Goal: Consume media (video, audio): Consume media (video, audio)

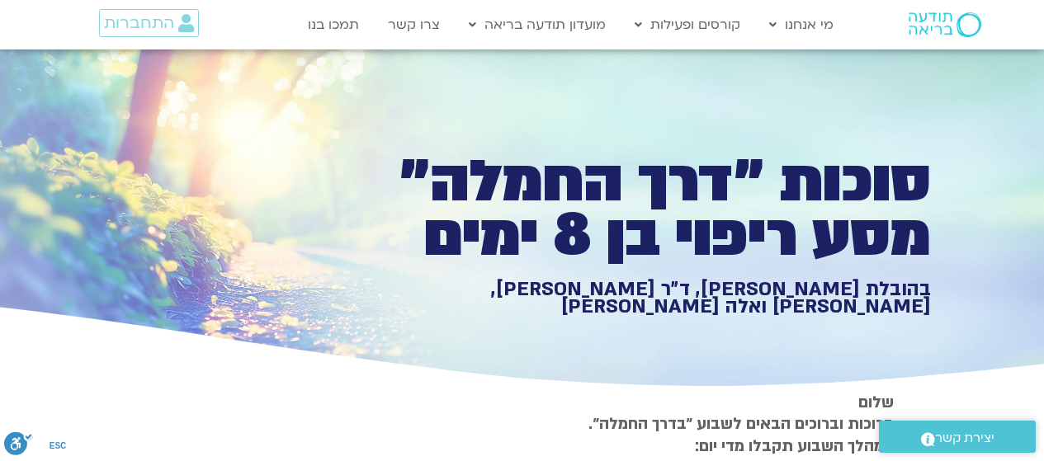
scroll to position [2079, 0]
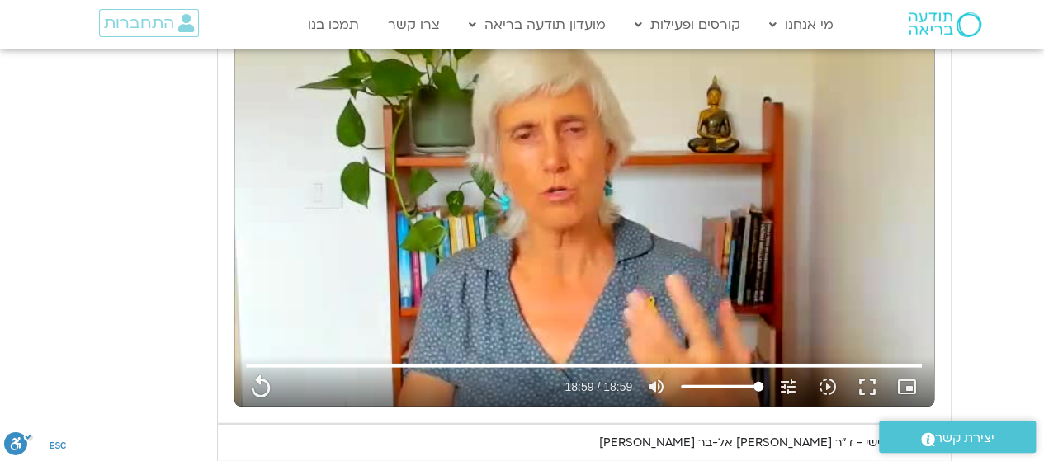
type input "1139.36"
type input "1377.76"
type input "851.4"
type input "1071.88"
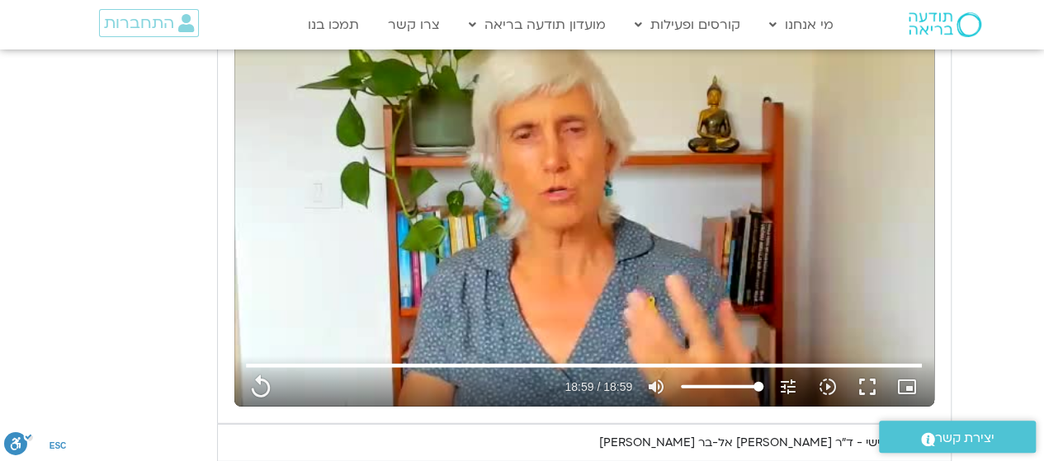
type input "1139.36"
type input "1377.76"
type input "851.4"
type input "1071.88"
type input "1139.36"
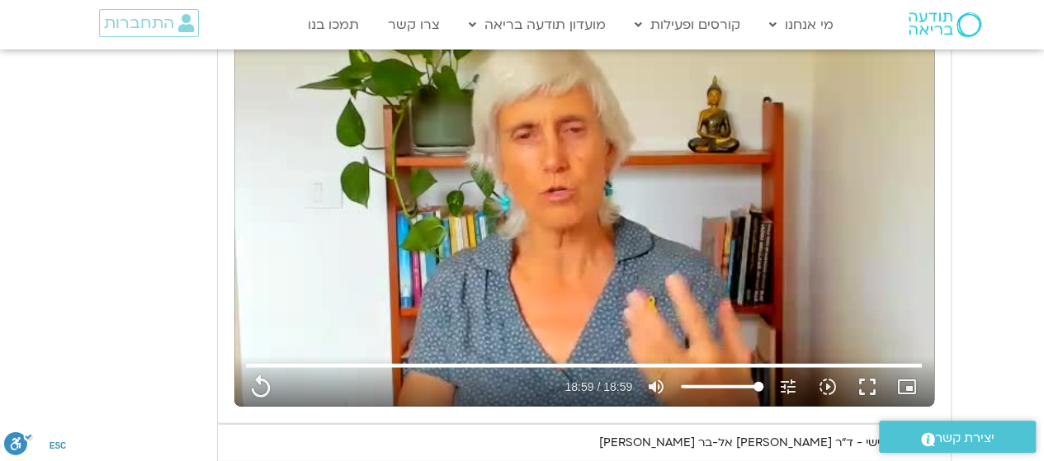
type input "1377.76"
type input "851.4"
type input "1071.88"
type input "1139.36"
type input "1377.76"
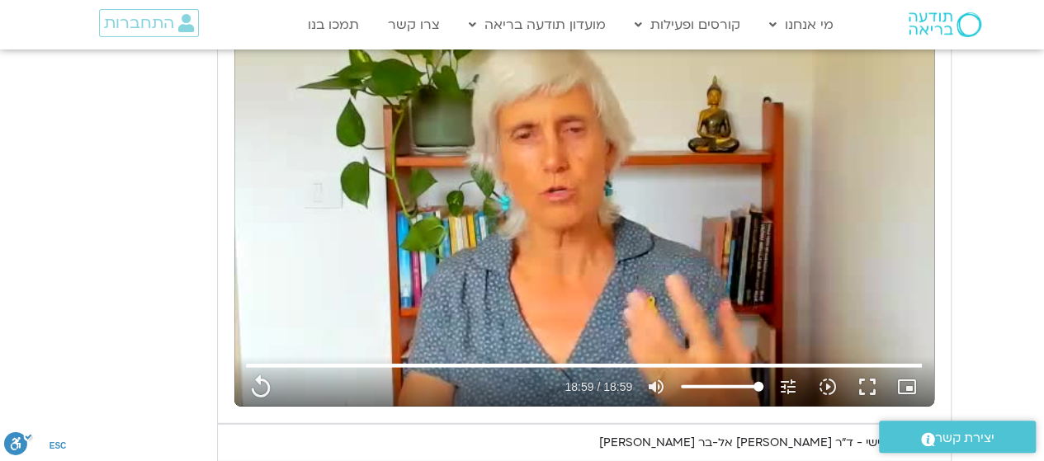
type input "851.4"
type input "1071.88"
type input "1139.36"
type input "1377.76"
type input "851.4"
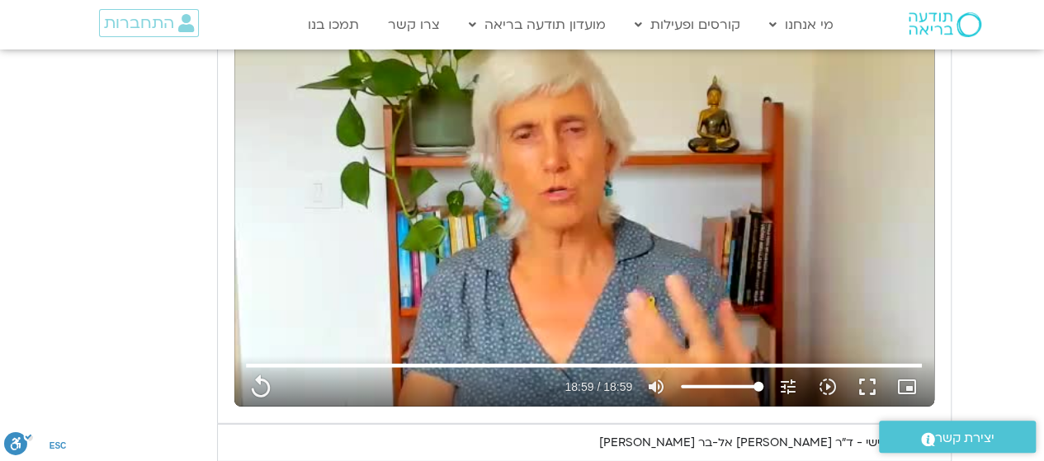
type input "1071.88"
type input "1139.36"
type input "1377.76"
type input "851.4"
type input "1071.88"
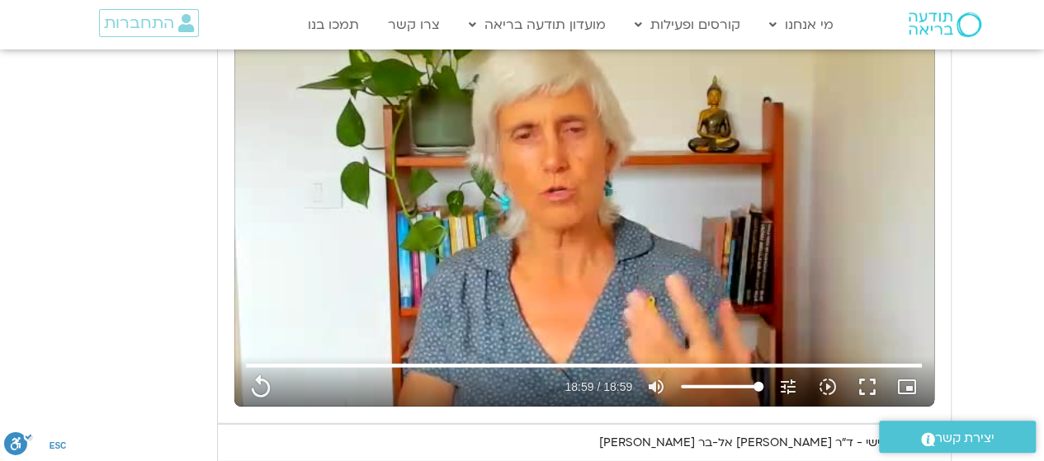
type input "1139.36"
type input "1377.76"
type input "851.4"
type input "1071.88"
type input "1139.36"
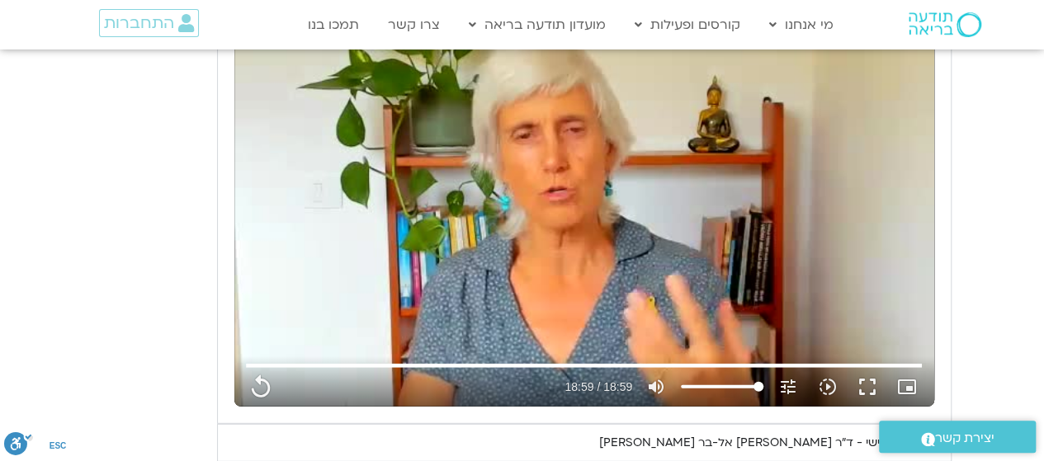
type input "1377.76"
type input "851.4"
type input "1071.88"
type input "1139.36"
type input "1377.76"
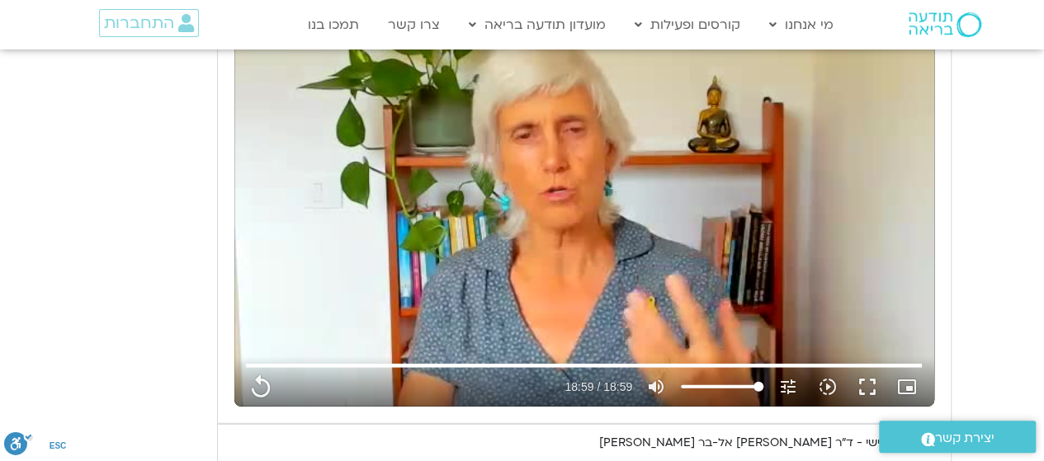
type input "851.4"
type input "1071.88"
type input "1139.36"
type input "1377.76"
type input "851.4"
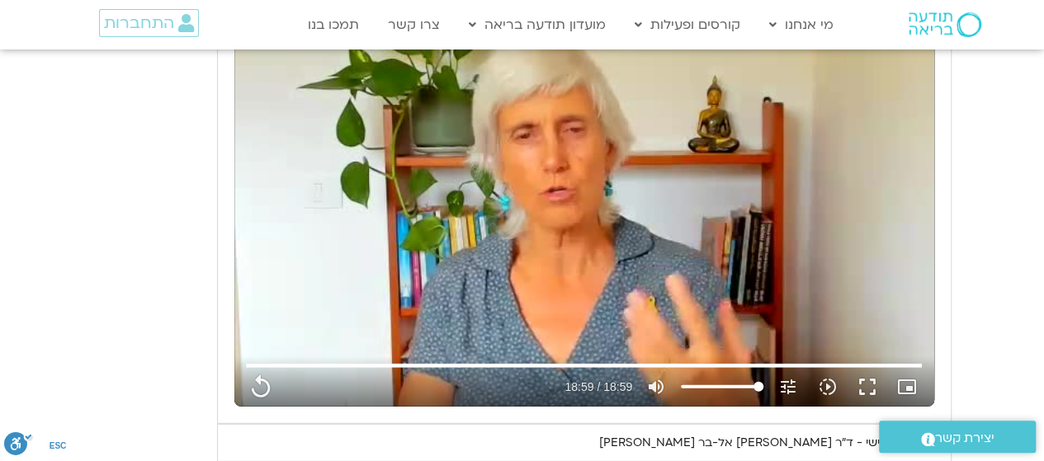
type input "1071.88"
type input "1139.36"
type input "1377.76"
type input "851.4"
type input "1071.88"
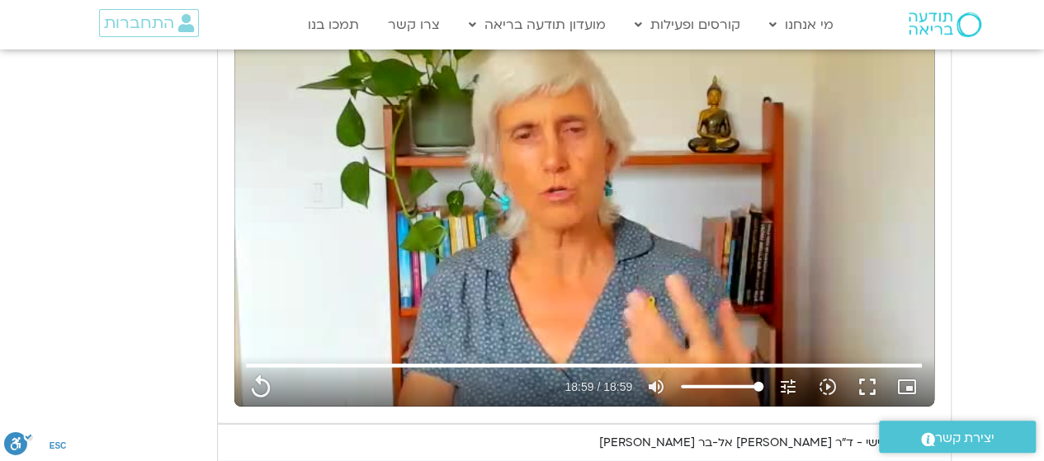
type input "1139.36"
type input "1377.76"
type input "851.4"
type input "1071.88"
type input "1139.36"
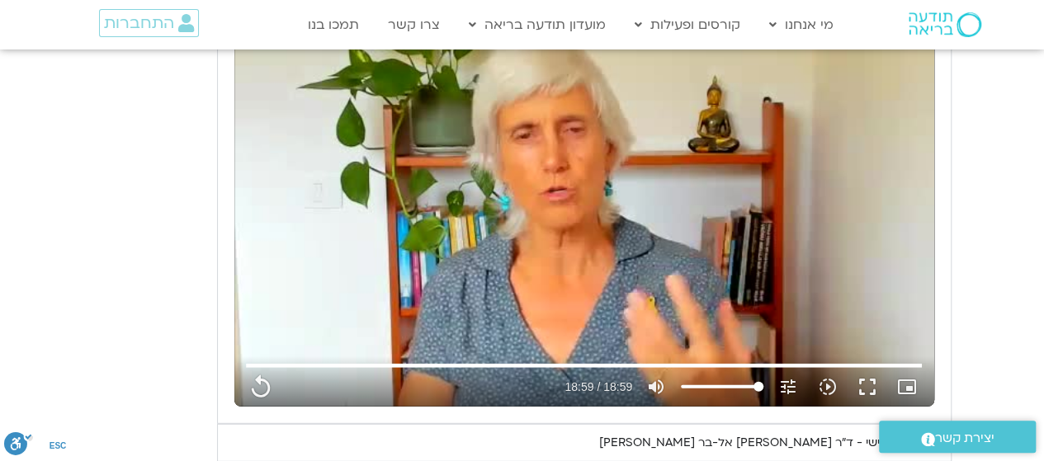
type input "1377.76"
type input "851.4"
type input "1071.88"
type input "1139.36"
type input "1377.76"
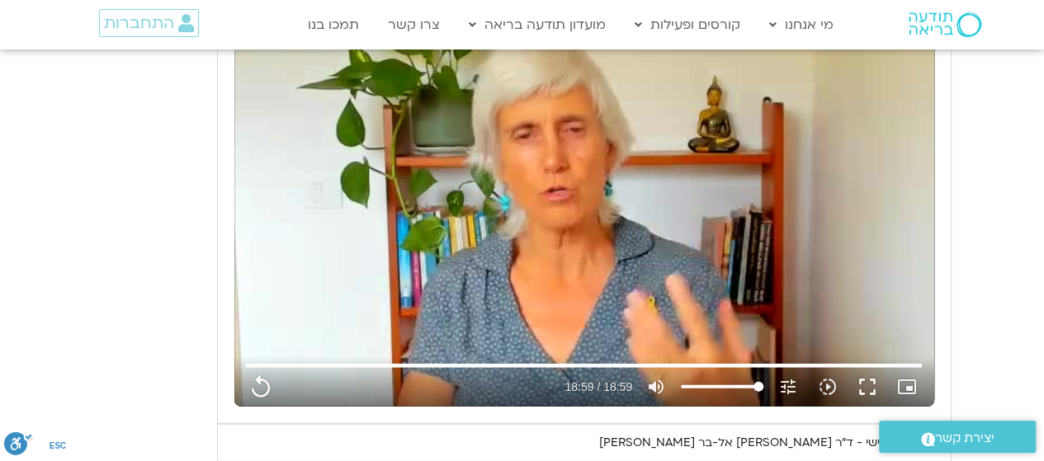
type input "851.4"
type input "1071.88"
type input "1139.36"
type input "1377.76"
type input "851.4"
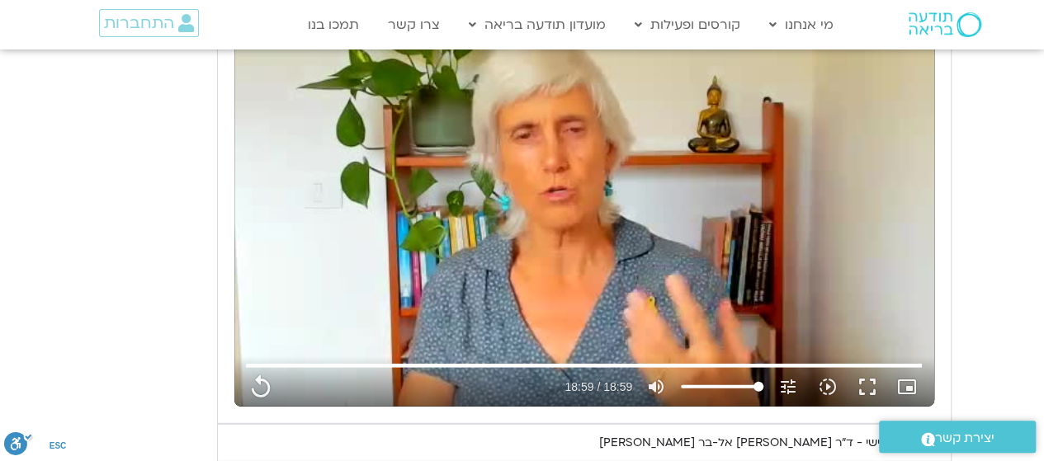
type input "1071.88"
type input "1139.36"
type input "1377.76"
type input "851.4"
type input "1139.36"
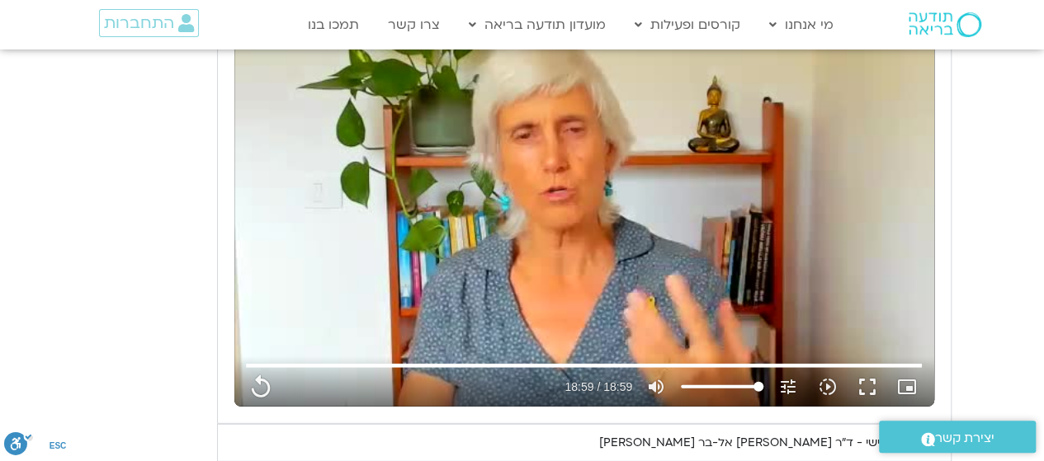
type input "1071.88"
type input "1377.76"
type input "851.4"
type input "1139.36"
type input "1377.76"
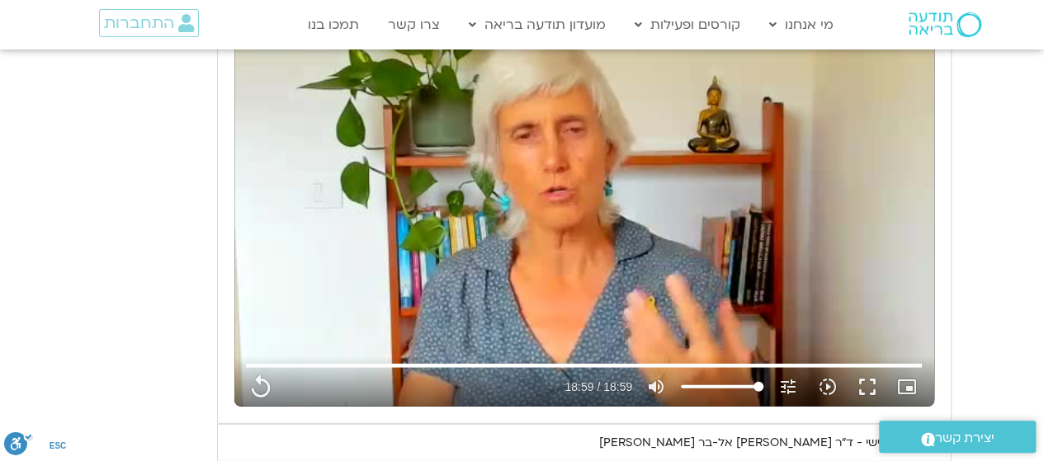
type input "1071.88"
type input "851.4"
type input "1071.88"
type input "1139.36"
type input "1377.76"
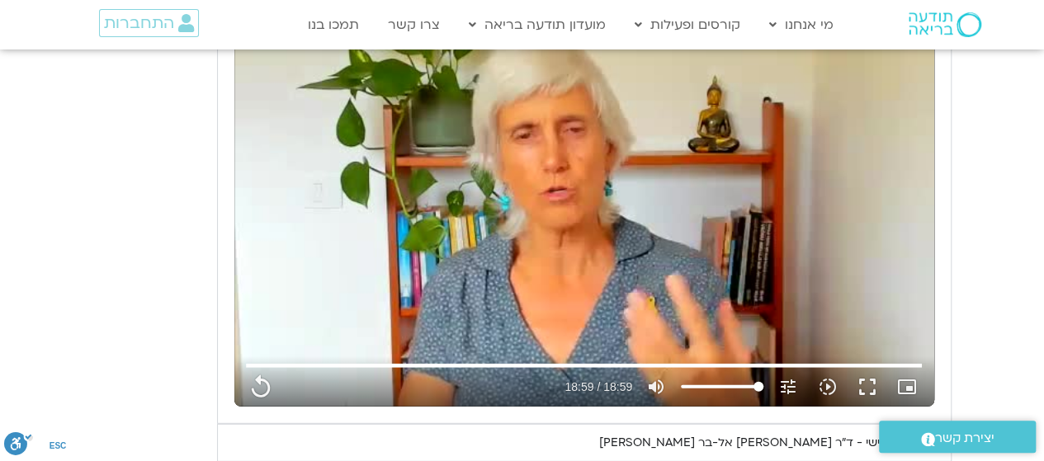
type input "851.4"
type input "1071.88"
type input "1139.36"
type input "1377.76"
type input "851.4"
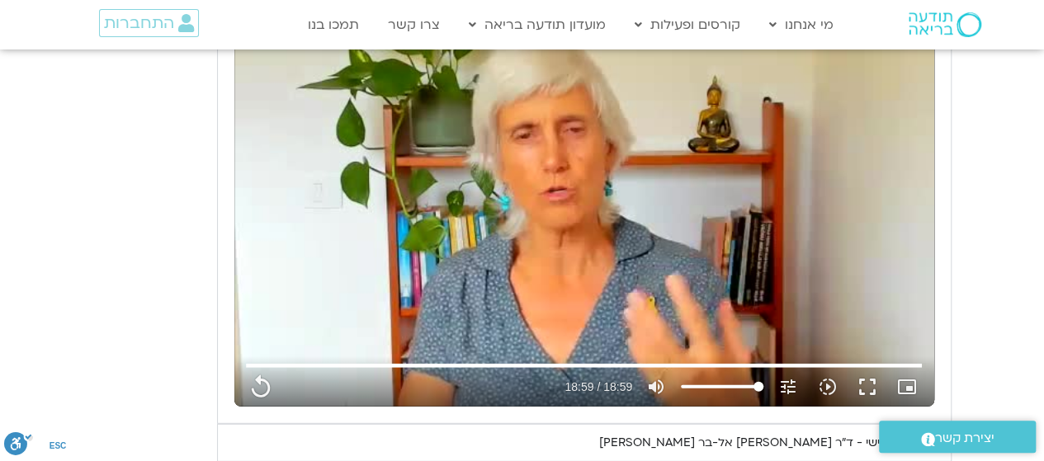
type input "1139.36"
type input "1071.88"
type input "1377.76"
type input "851.4"
type input "1139.36"
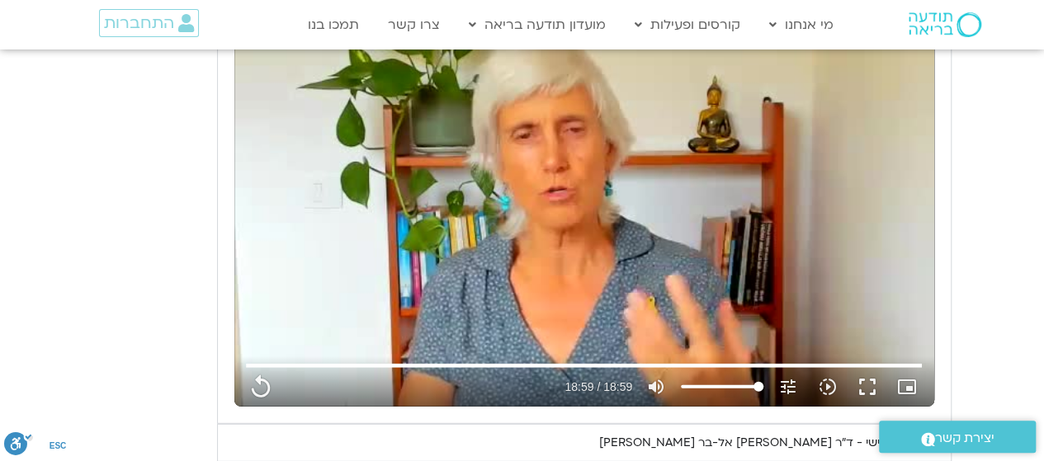
type input "1377.76"
type input "1071.88"
type input "851.4"
type input "1139.36"
type input "1377.76"
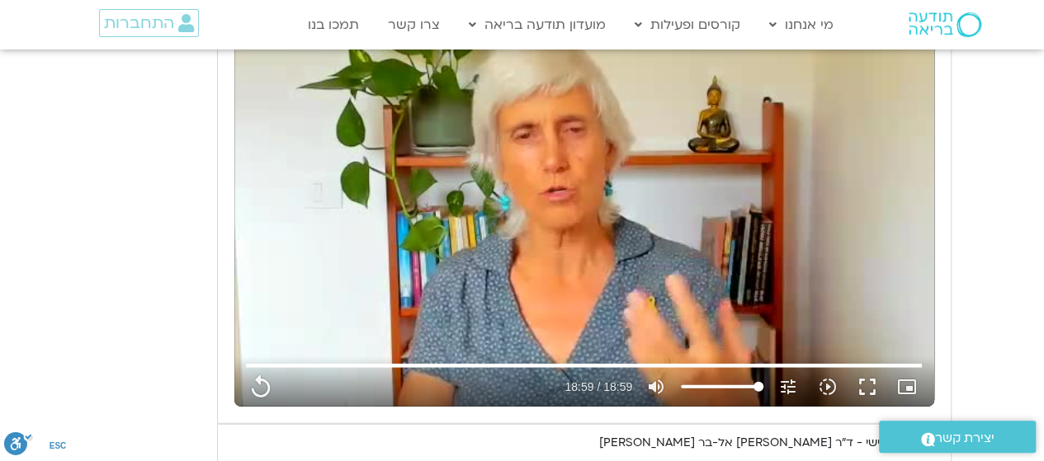
type input "1071.88"
type input "851.4"
type input "1071.88"
type input "1139.36"
type input "1377.76"
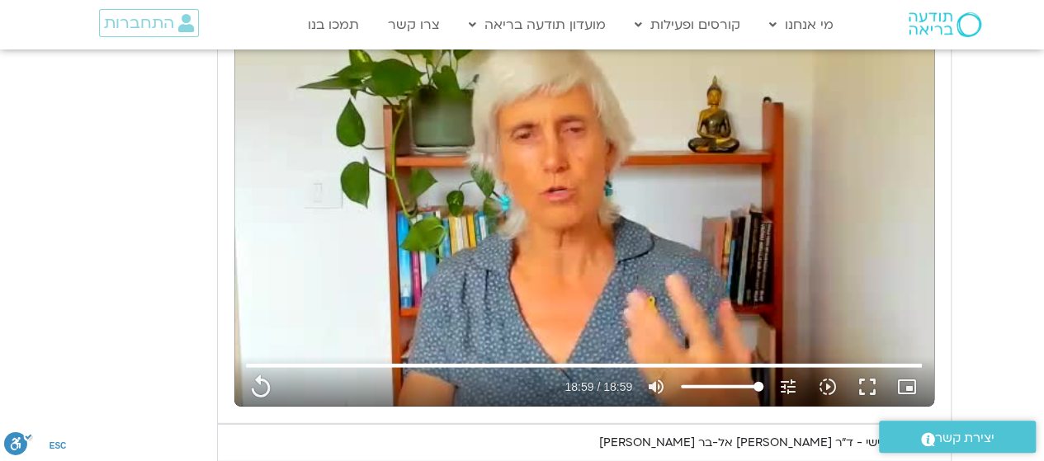
type input "851.4"
type input "1071.88"
type input "1139.36"
type input "1377.76"
type input "851.4"
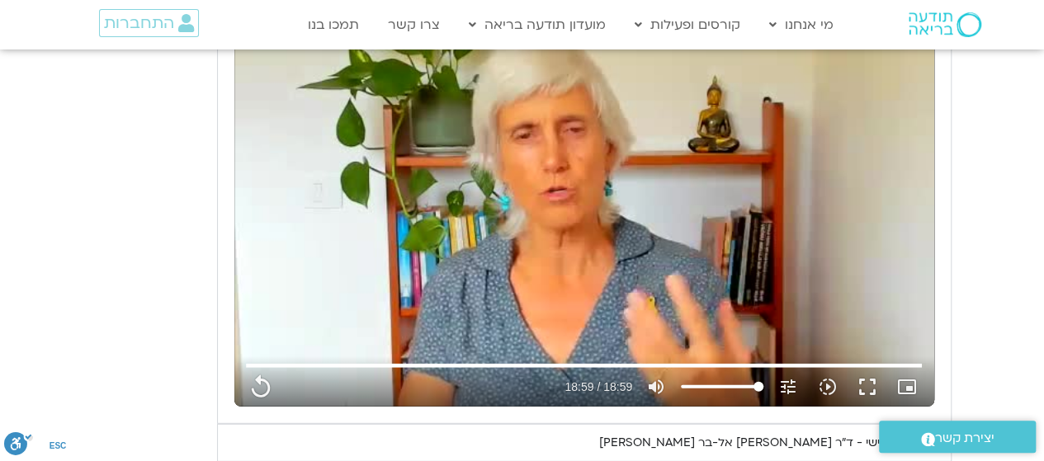
type input "1071.88"
type input "1139.36"
type input "1377.76"
type input "851.4"
type input "1139.36"
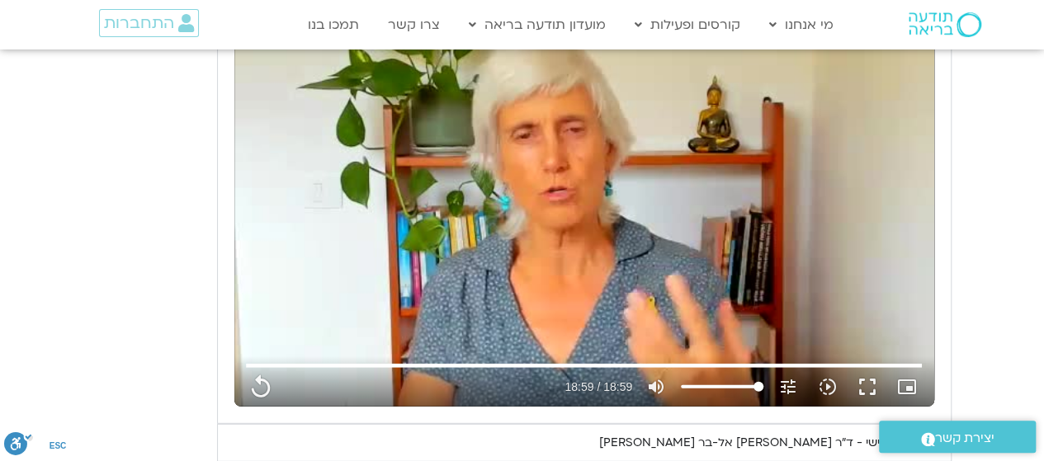
type input "1071.88"
type input "1377.76"
type input "851.4"
type input "1139.36"
type input "1071.88"
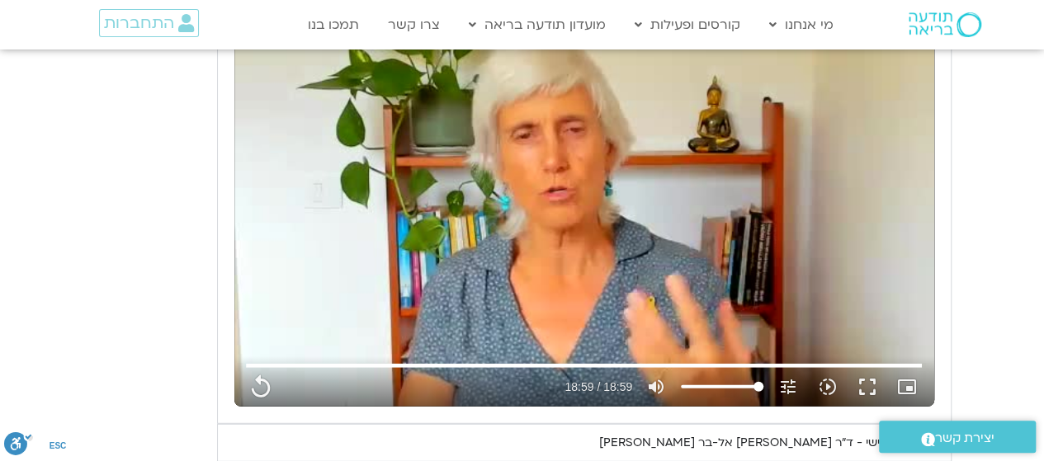
type input "1377.76"
type input "851.4"
type input "1139.36"
type input "1071.88"
type input "1377.76"
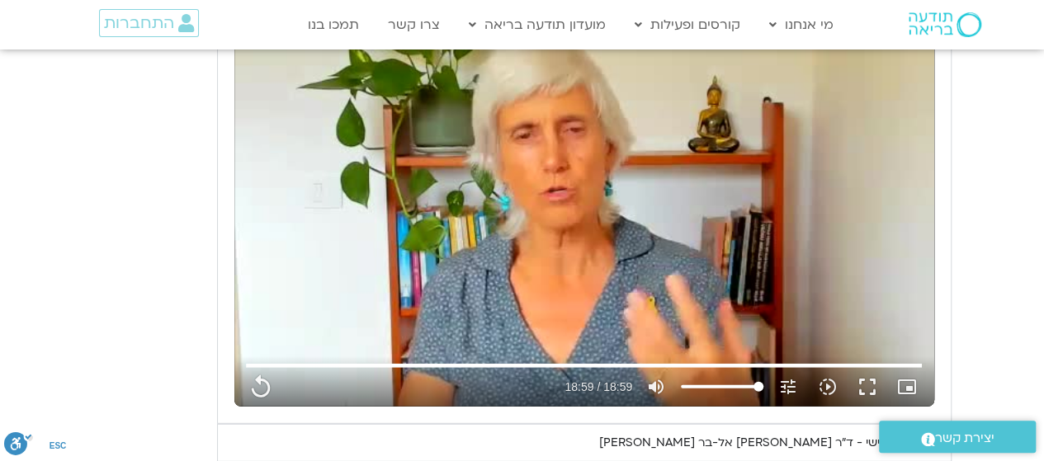
type input "851.4"
type input "1139.36"
type input "1071.88"
type input "1377.76"
type input "851.4"
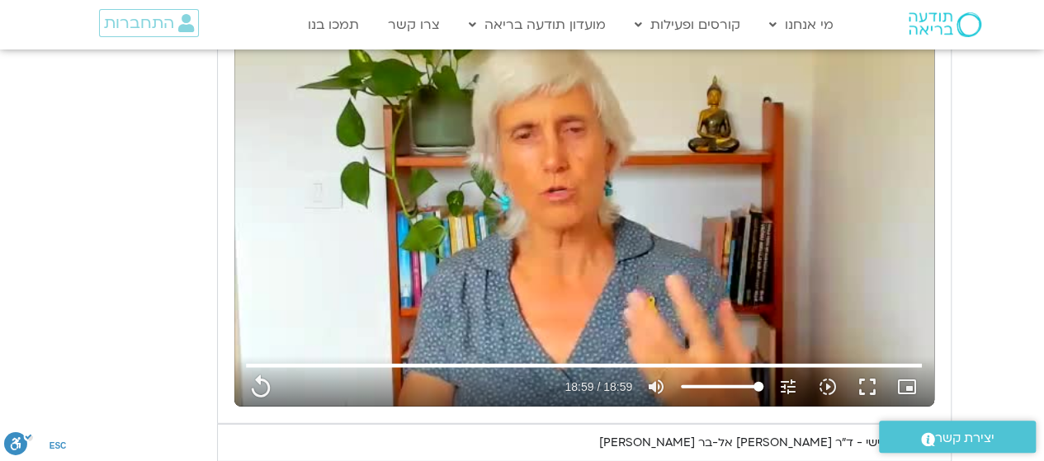
type input "1139.36"
type input "1071.88"
type input "1377.76"
type input "851.4"
type input "1139.36"
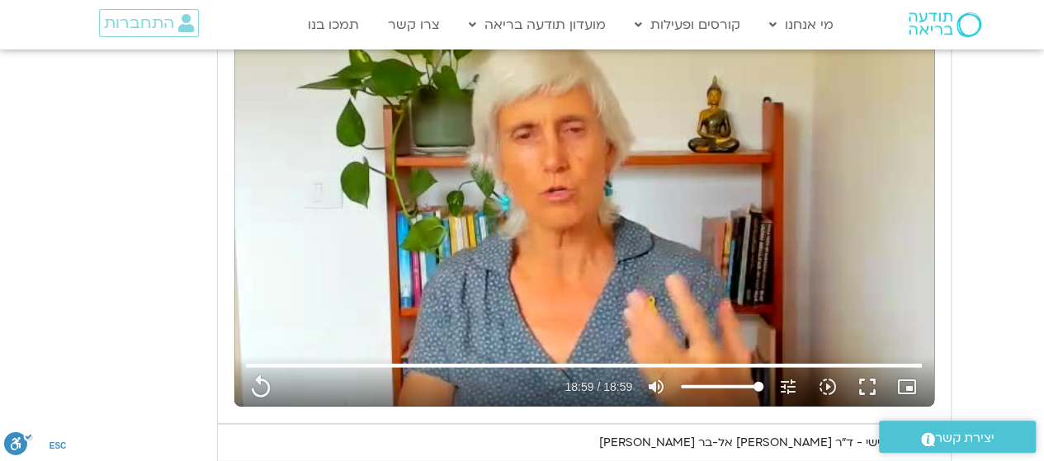
type input "1071.88"
type input "1377.76"
type input "851.4"
type input "1139.36"
type input "1071.88"
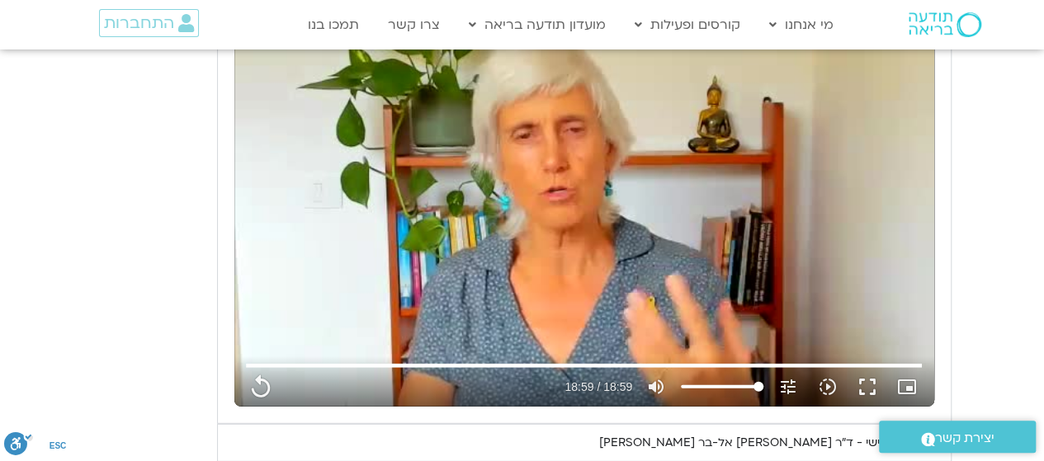
type input "1377.76"
type input "851.4"
type input "1139.36"
type input "1071.88"
type input "1377.76"
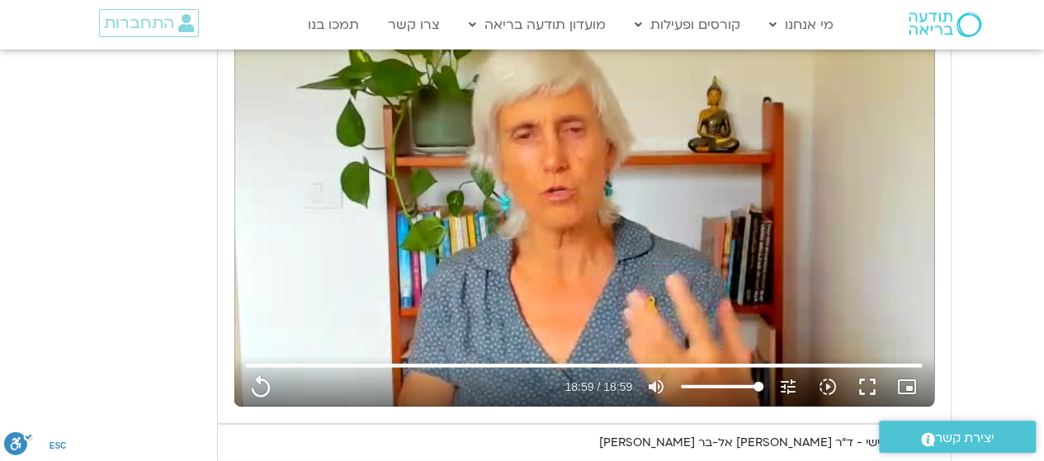
type input "851.4"
type input "1139.36"
type input "1071.88"
type input "1377.76"
type input "851.4"
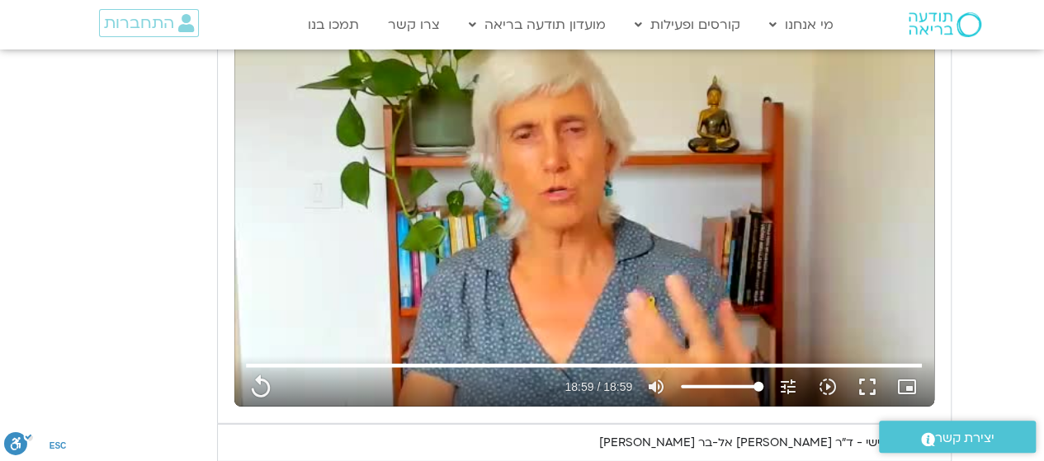
type input "1139.36"
type input "1377.76"
type input "1071.88"
type input "851.4"
type input "1139.36"
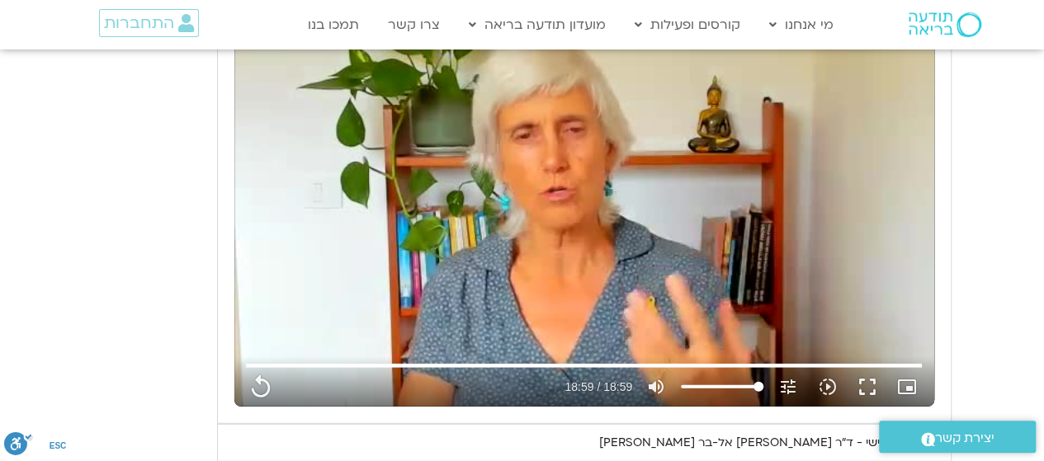
type input "1377.76"
type input "851.4"
type input "1071.88"
type input "1139.36"
type input "1071.88"
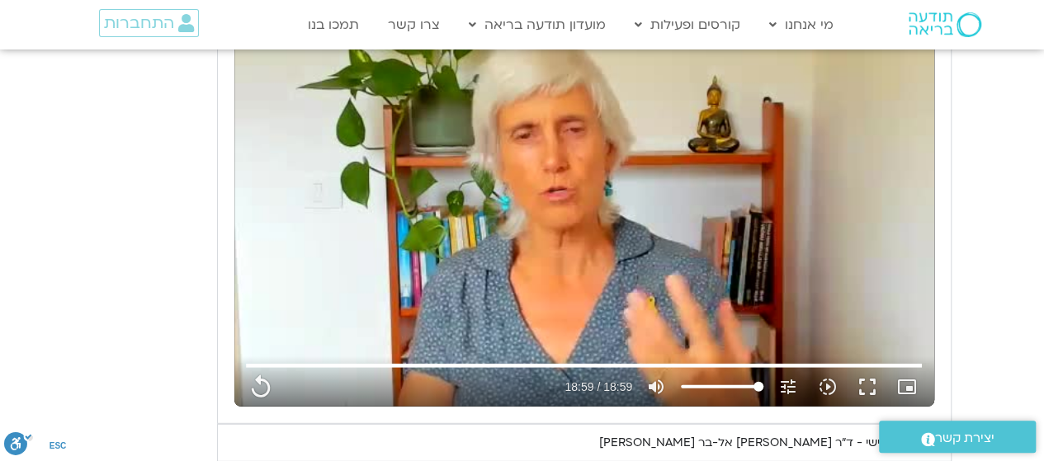
type input "1377.76"
type input "851.4"
type input "1139.36"
type input "1071.88"
type input "1377.76"
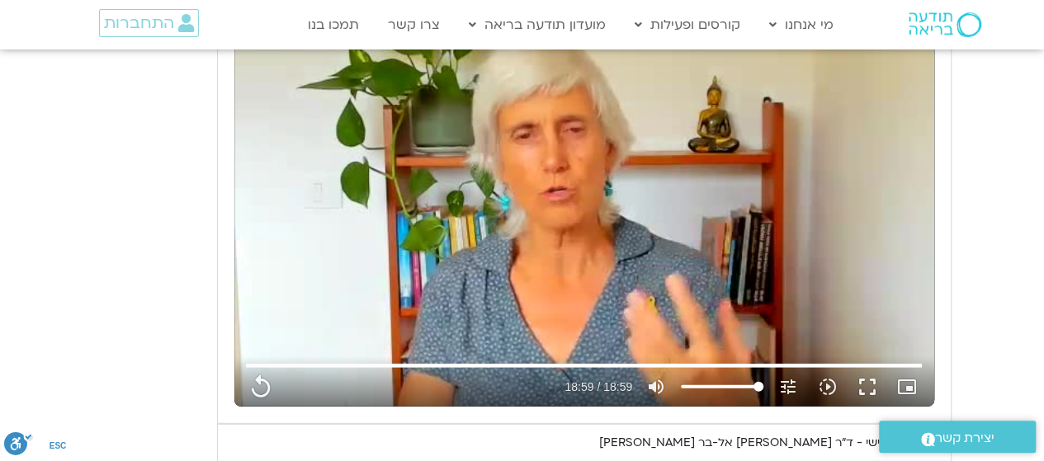
type input "851.4"
type input "1139.36"
type input "1071.88"
type input "1377.76"
type input "851.4"
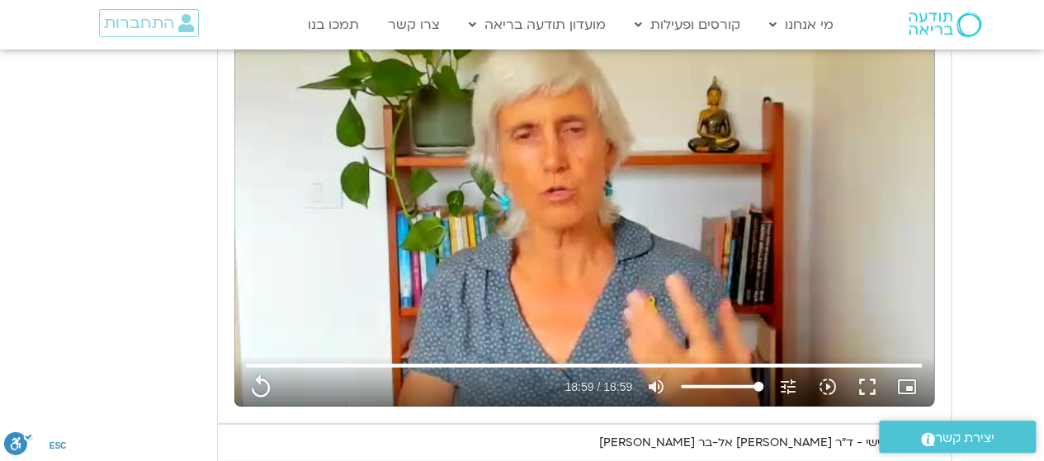
type input "1139.36"
type input "1377.76"
type input "1071.88"
type input "851.4"
type input "1071.88"
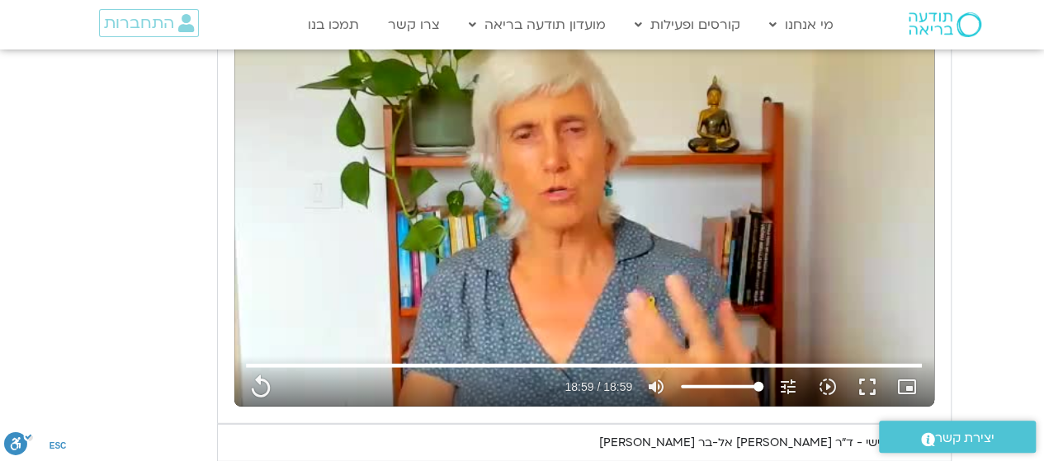
type input "1139.36"
type input "1377.76"
type input "851.4"
type input "1139.36"
type input "1377.76"
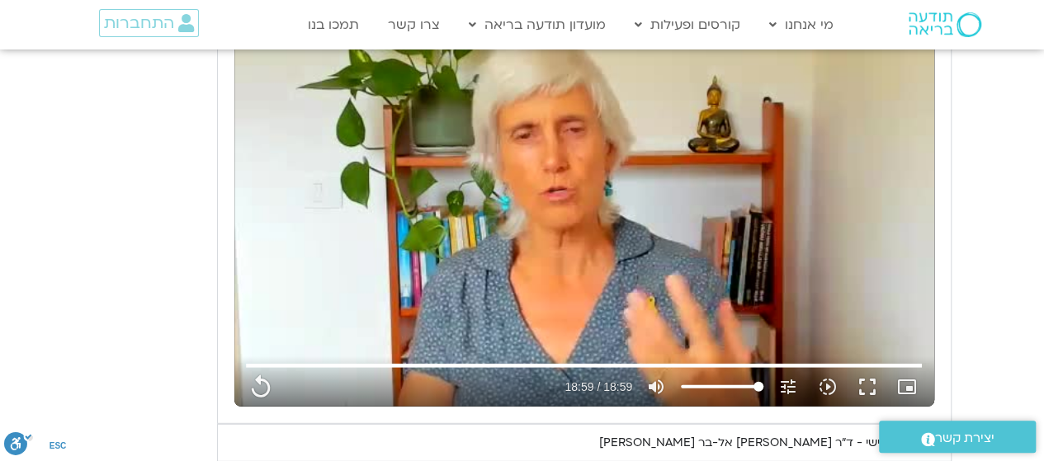
type input "851.4"
type input "1071.88"
type input "1139.36"
type input "1071.88"
type input "1377.76"
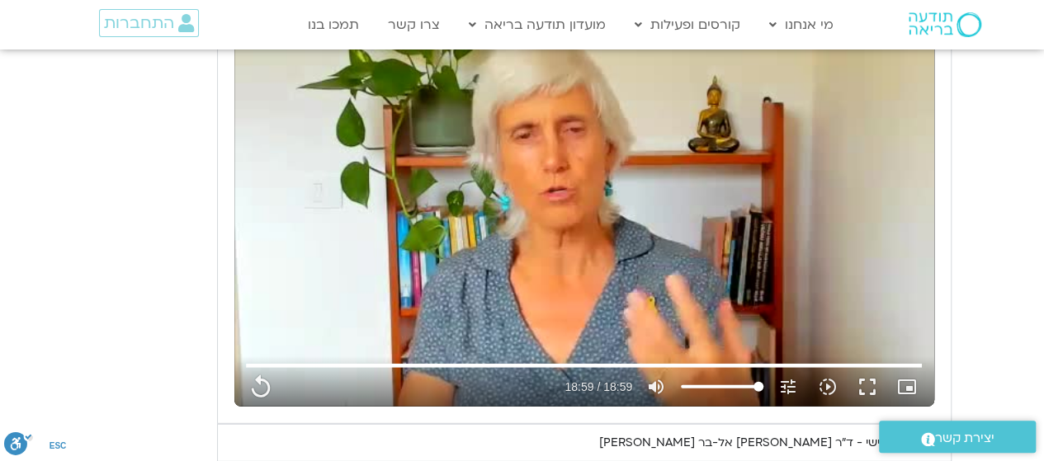
type input "851.4"
type input "1139.36"
type input "1377.76"
type input "851.4"
type input "1071.88"
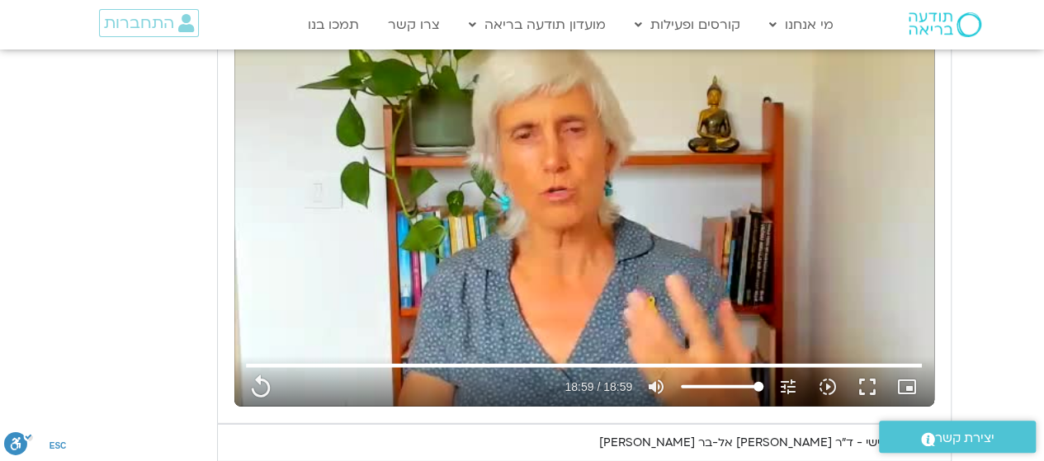
type input "1139.36"
type input "1377.76"
type input "851.4"
type input "1139.36"
type input "1377.76"
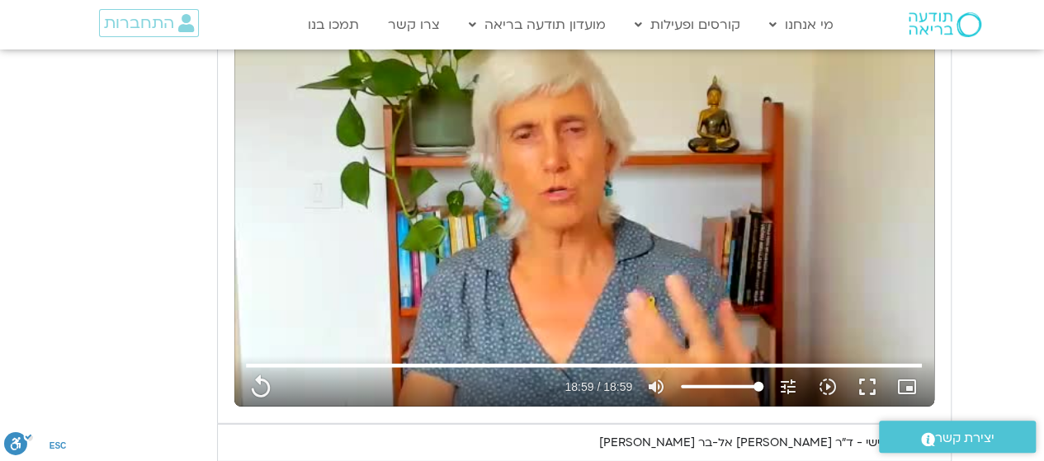
type input "1071.88"
type input "851.4"
type input "1139.36"
type input "1377.76"
type input "1071.88"
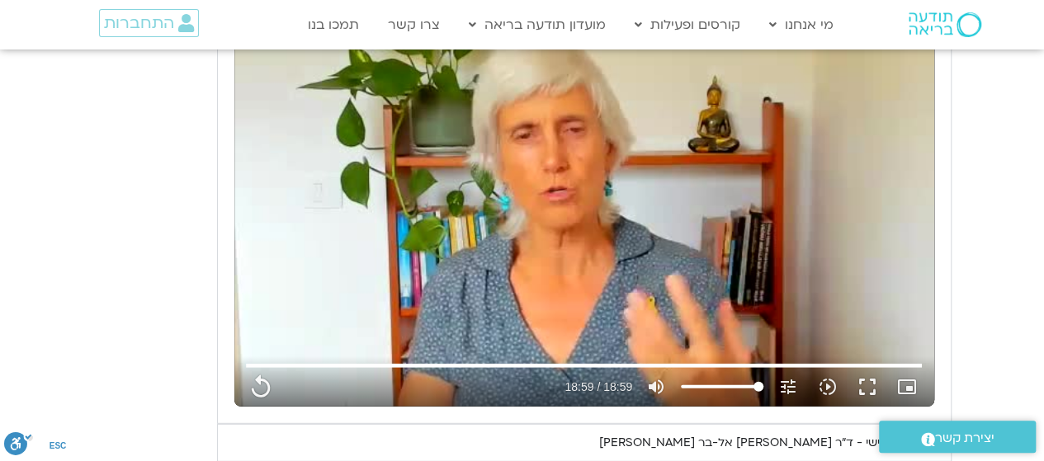
type input "851.4"
type input "1139.36"
type input "1377.76"
type input "851.4"
type input "1071.88"
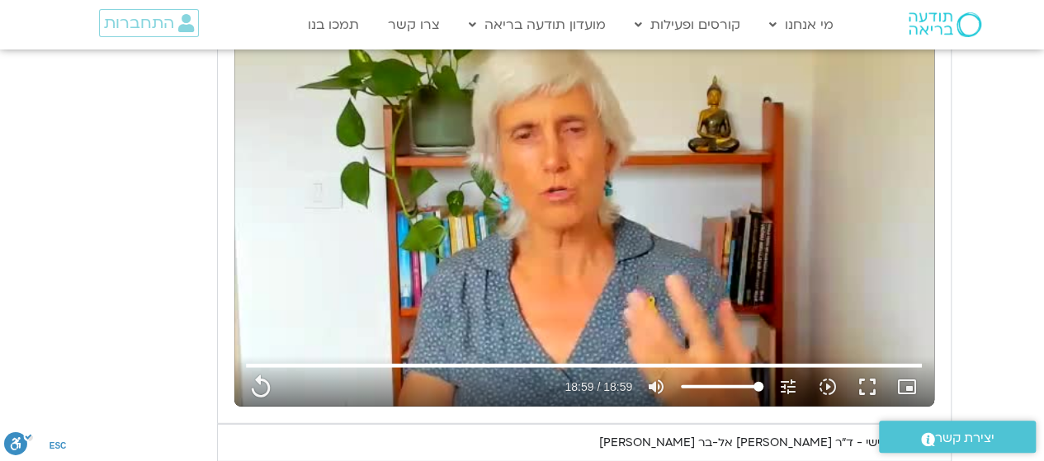
type input "1139.36"
type input "1377.76"
type input "1071.88"
type input "851.4"
type input "1139.36"
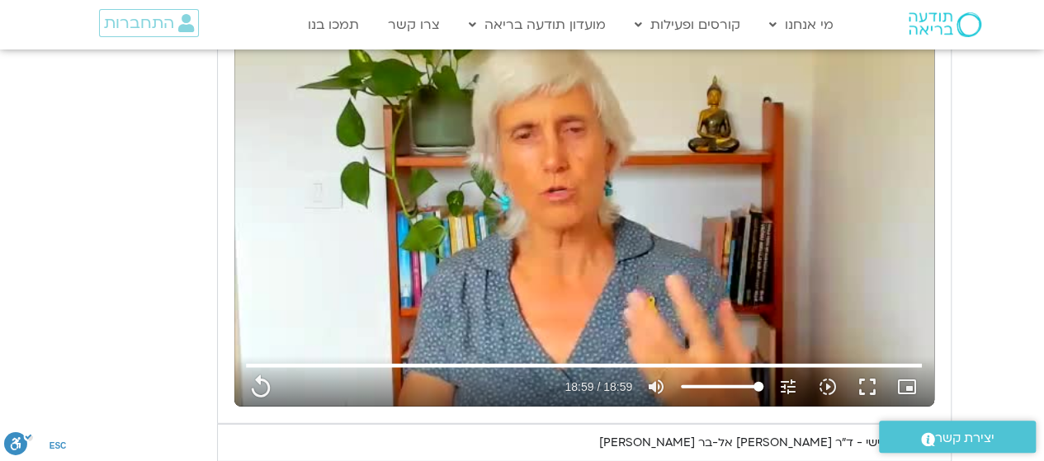
type input "1071.88"
